Goal: Information Seeking & Learning: Learn about a topic

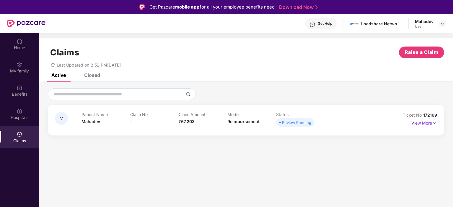
scroll to position [33, 0]
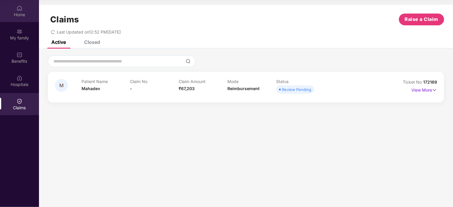
click at [17, 14] on div "Home" at bounding box center [19, 15] width 39 height 6
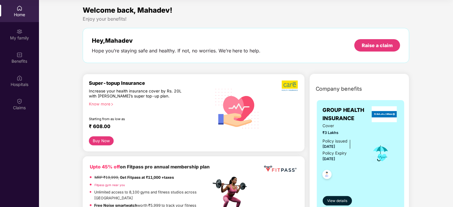
click at [107, 102] on div "Know more" at bounding box center [148, 104] width 119 height 4
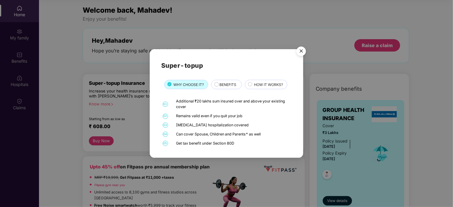
click at [227, 85] on span "BENEFITS" at bounding box center [227, 85] width 17 height 6
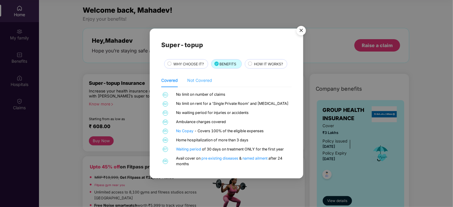
click at [200, 76] on div "Not Covered" at bounding box center [199, 81] width 25 height 14
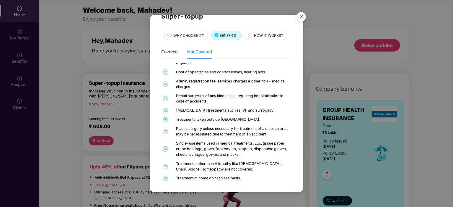
scroll to position [0, 0]
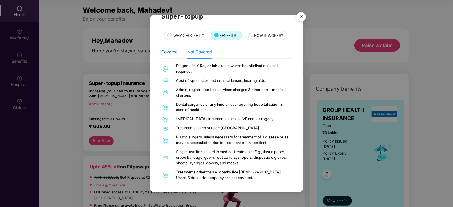
click at [176, 50] on div "Covered" at bounding box center [169, 52] width 17 height 6
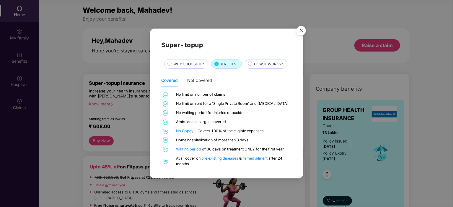
click at [261, 62] on span "HOW IT WORKS?" at bounding box center [268, 64] width 29 height 6
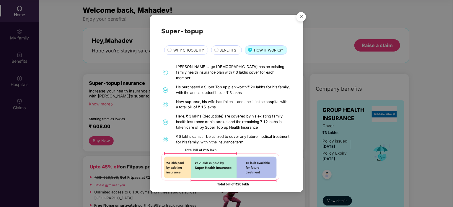
click at [303, 17] on img "Close" at bounding box center [301, 17] width 17 height 17
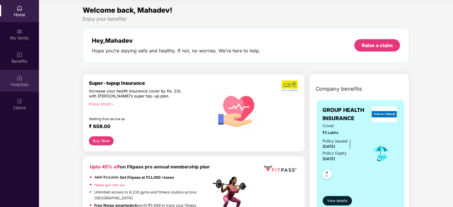
click at [18, 82] on div "Hospitals" at bounding box center [19, 85] width 39 height 6
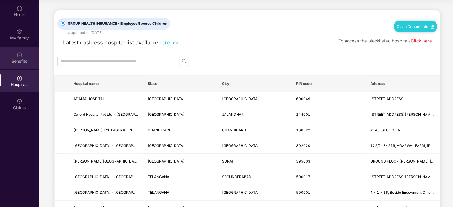
click at [19, 58] on div "Benefits" at bounding box center [19, 58] width 39 height 22
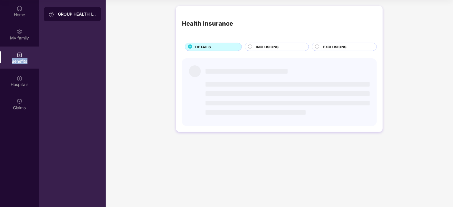
click at [19, 58] on div "Benefits" at bounding box center [19, 58] width 39 height 22
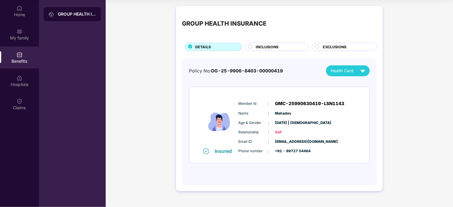
click at [256, 46] on span "INCLUSIONS" at bounding box center [267, 47] width 23 height 6
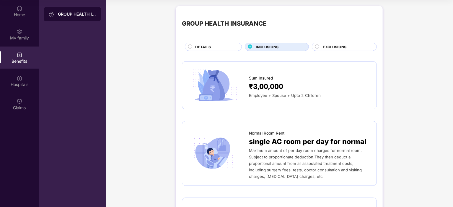
click at [336, 45] on span "EXCLUSIONS" at bounding box center [335, 47] width 24 height 6
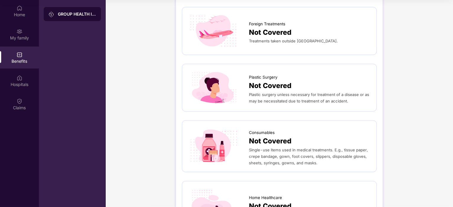
scroll to position [351, 0]
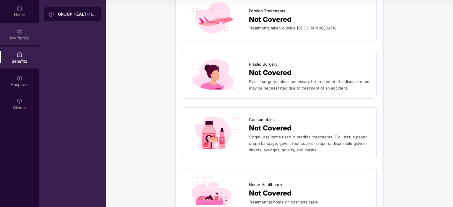
click at [22, 36] on div "My family" at bounding box center [19, 38] width 39 height 6
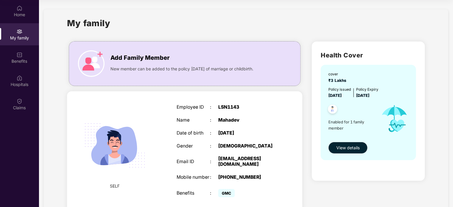
scroll to position [23, 0]
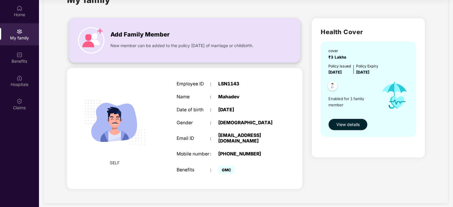
click at [144, 33] on span "Add Family Member" at bounding box center [139, 34] width 59 height 9
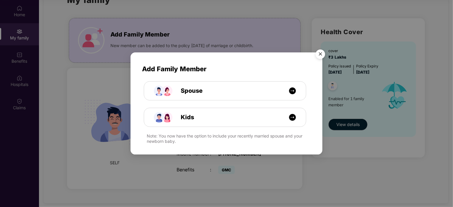
click at [321, 57] on img "Close" at bounding box center [320, 55] width 17 height 17
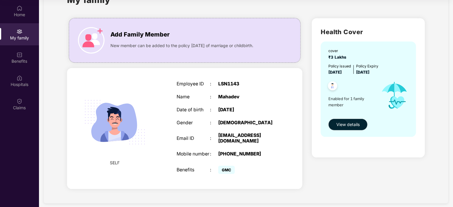
click at [321, 57] on div "Add Family Member Spouse Kids Note: You now have the option to include your rec…" at bounding box center [226, 103] width 453 height 207
click at [15, 9] on div "Home" at bounding box center [19, 11] width 39 height 22
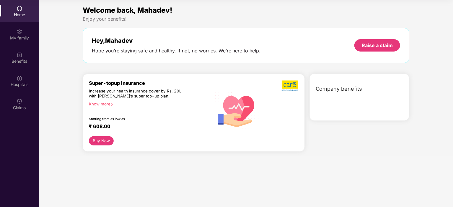
scroll to position [0, 0]
